Goal: Complete application form

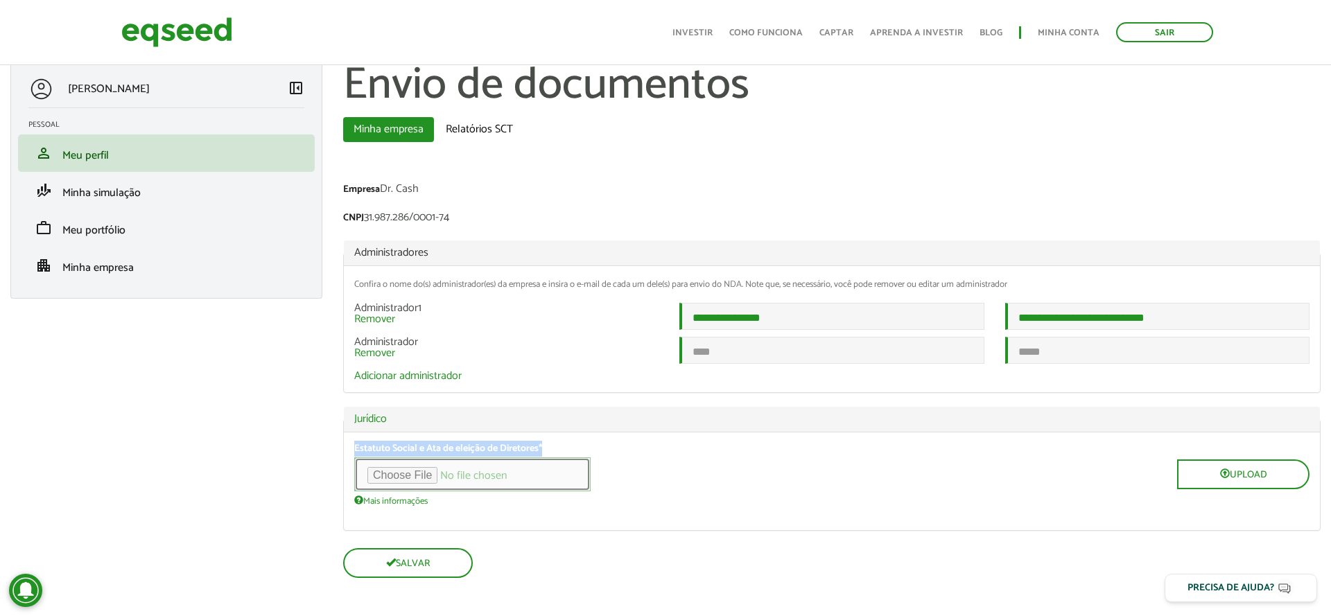
click at [431, 491] on input "file" at bounding box center [472, 474] width 236 height 34
type input "**********"
click at [687, 480] on div "Upload" at bounding box center [831, 474] width 955 height 34
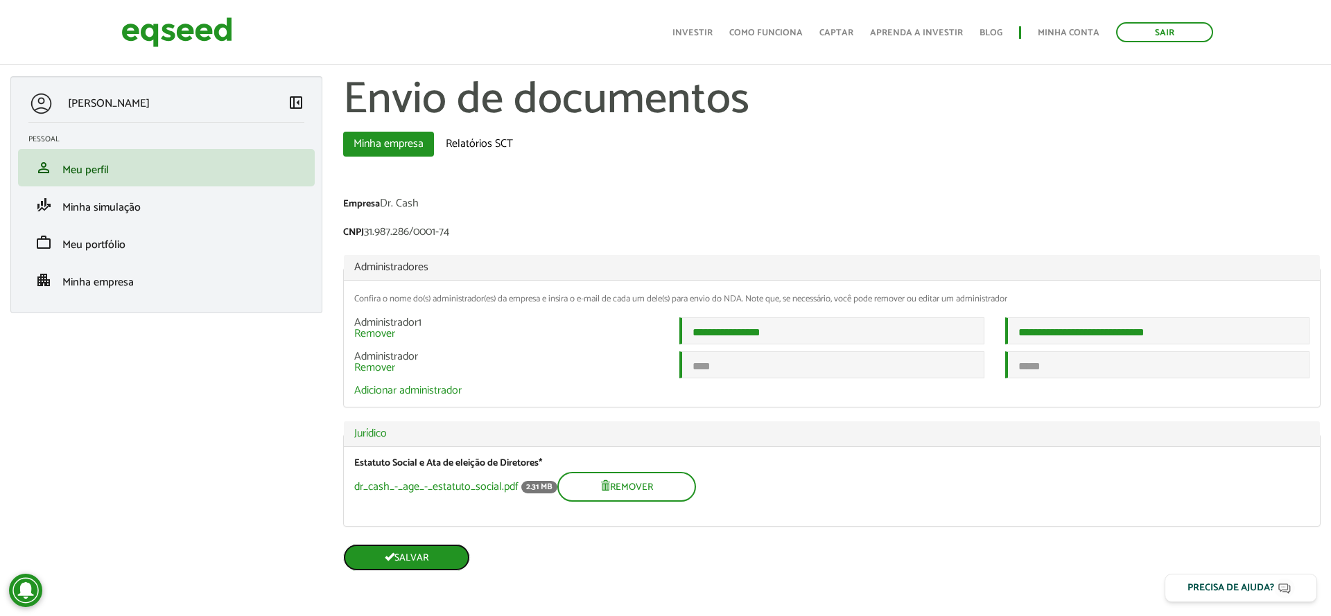
scroll to position [10, 0]
click at [431, 565] on button "Salvar" at bounding box center [406, 557] width 127 height 27
click at [387, 367] on link "Remover" at bounding box center [374, 368] width 41 height 11
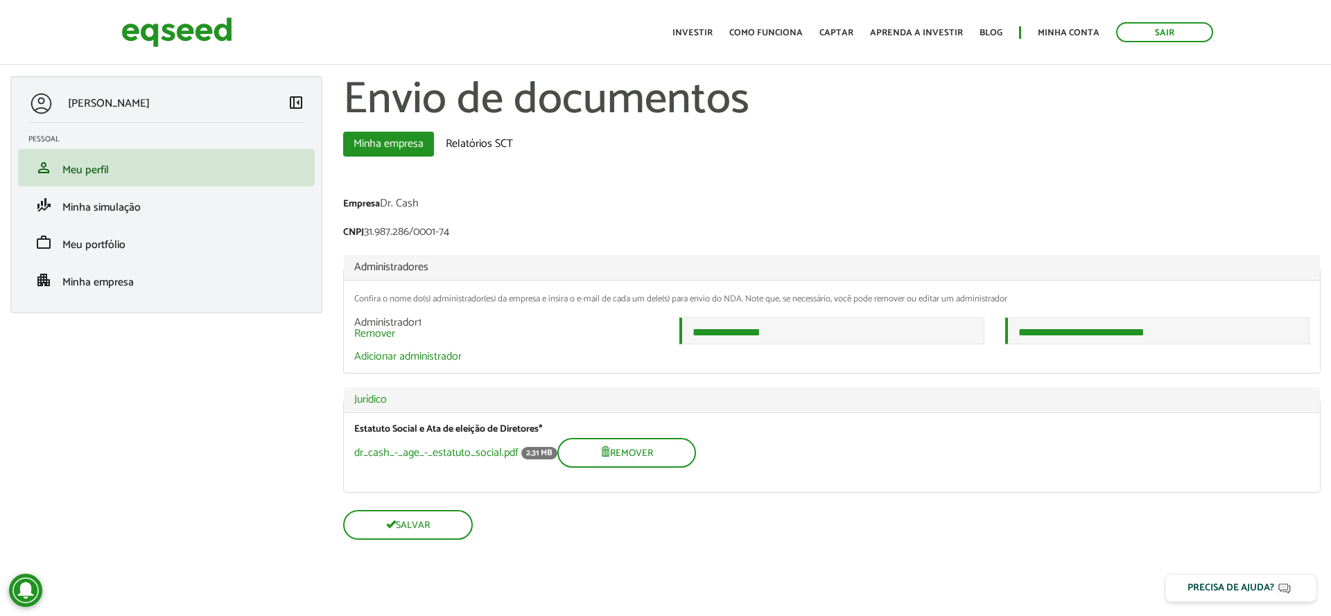
scroll to position [0, 0]
click at [396, 522] on button "Salvar" at bounding box center [406, 523] width 127 height 27
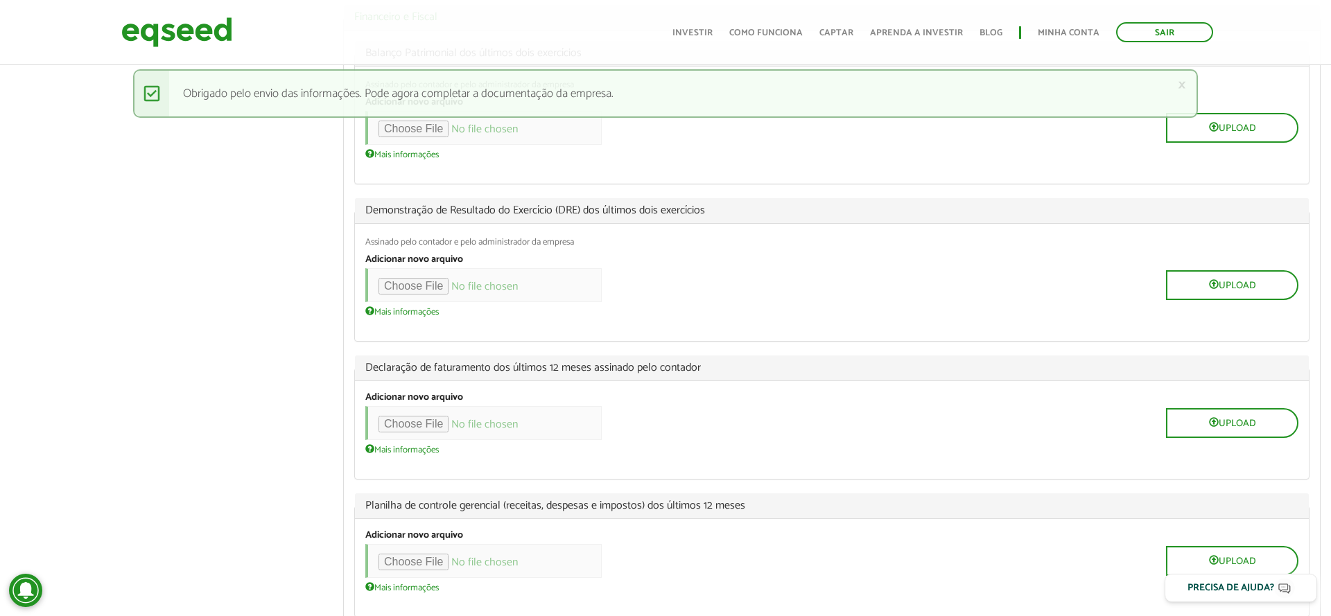
scroll to position [820, 0]
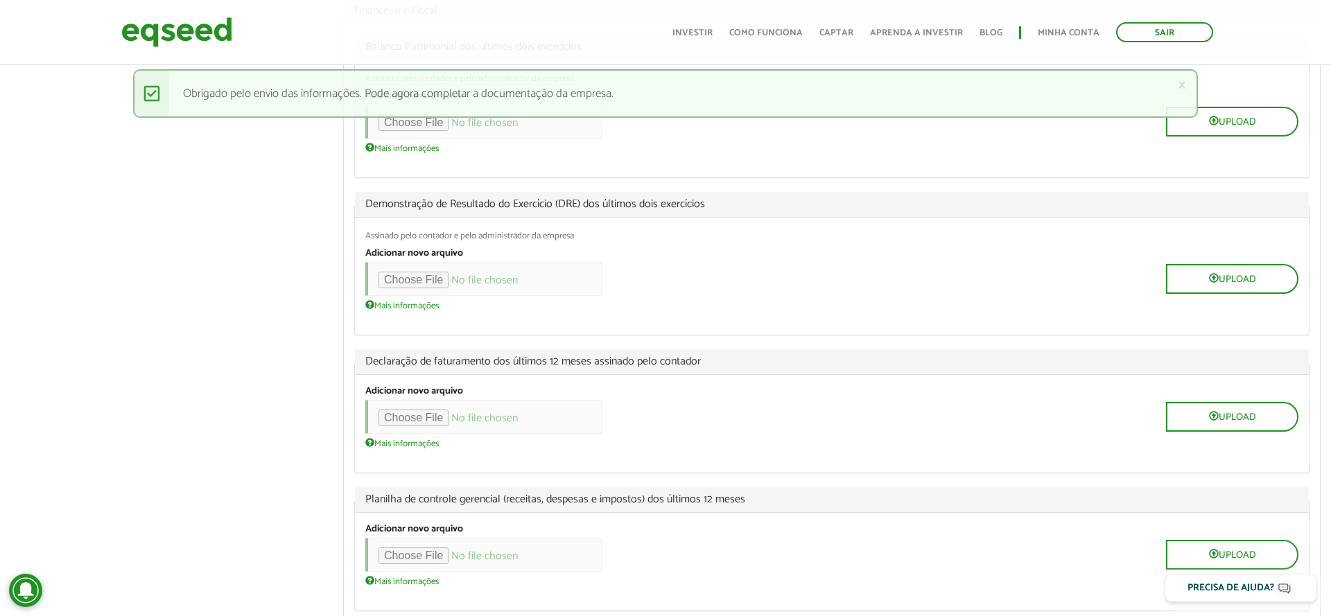
click at [175, 292] on div "[PERSON_NAME] left_panel_close [GEOGRAPHIC_DATA] person Meu perfil finance_mode…" at bounding box center [665, 193] width 1331 height 1874
click at [247, 327] on div "[PERSON_NAME] left_panel_close [GEOGRAPHIC_DATA] person Meu perfil finance_mode…" at bounding box center [665, 193] width 1331 height 1874
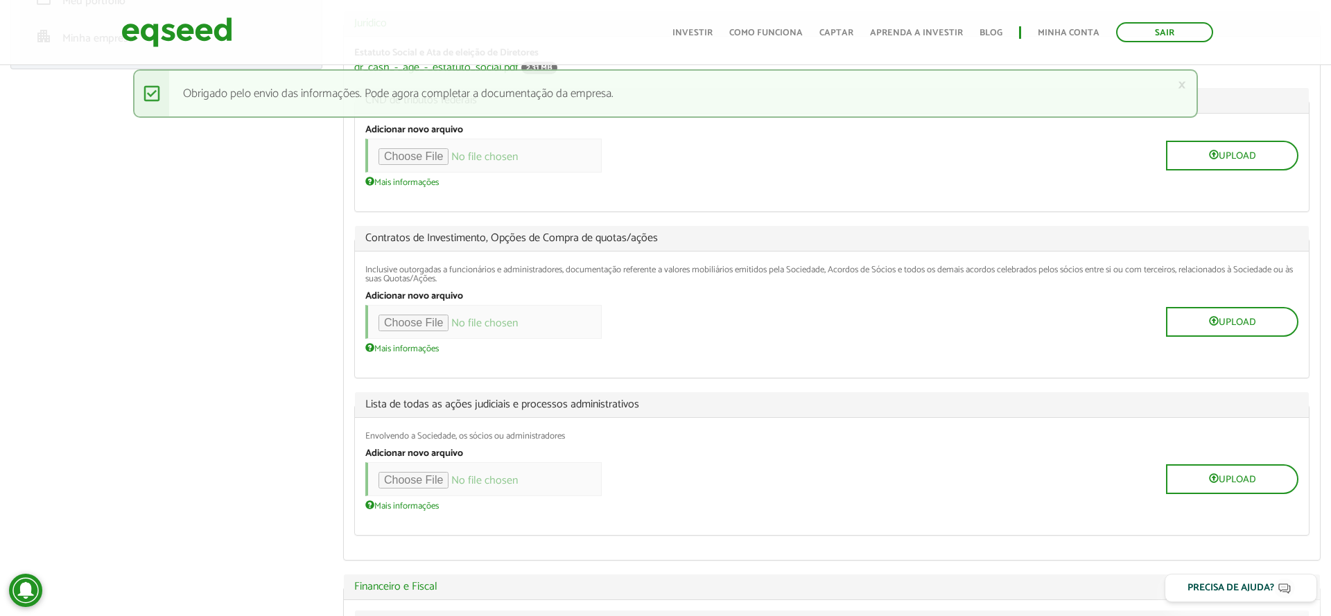
scroll to position [258, 0]
